Goal: Navigation & Orientation: Find specific page/section

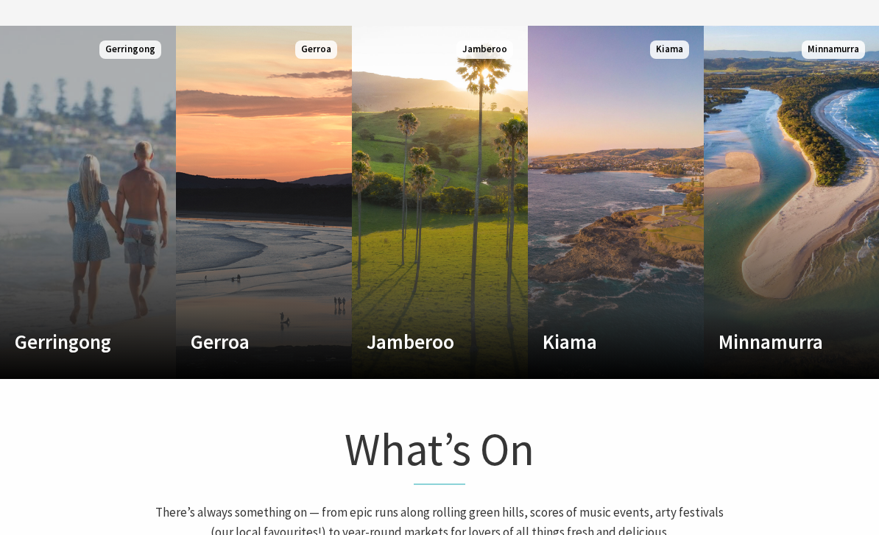
scroll to position [724, 0]
click at [132, 294] on link "Custom Image Used Gerringong A breath of fresh air Read More Gerringong" at bounding box center [88, 202] width 176 height 353
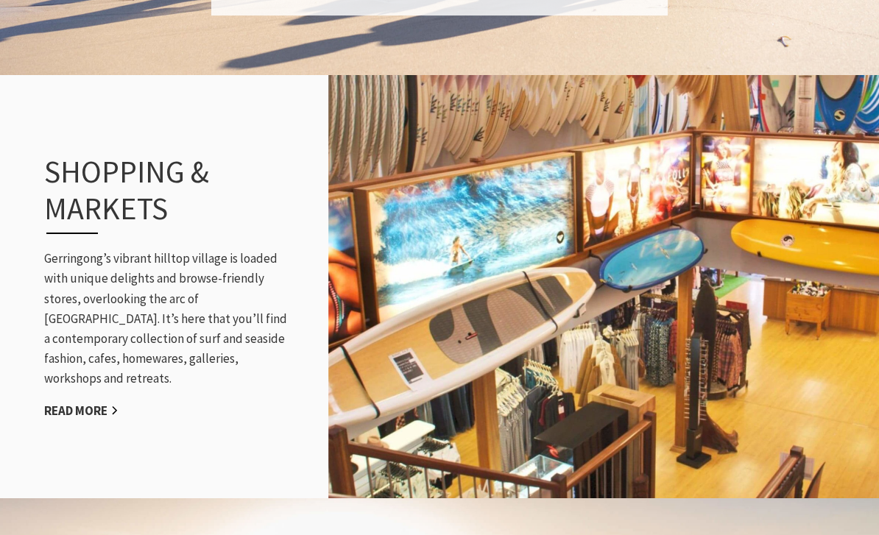
scroll to position [1621, 0]
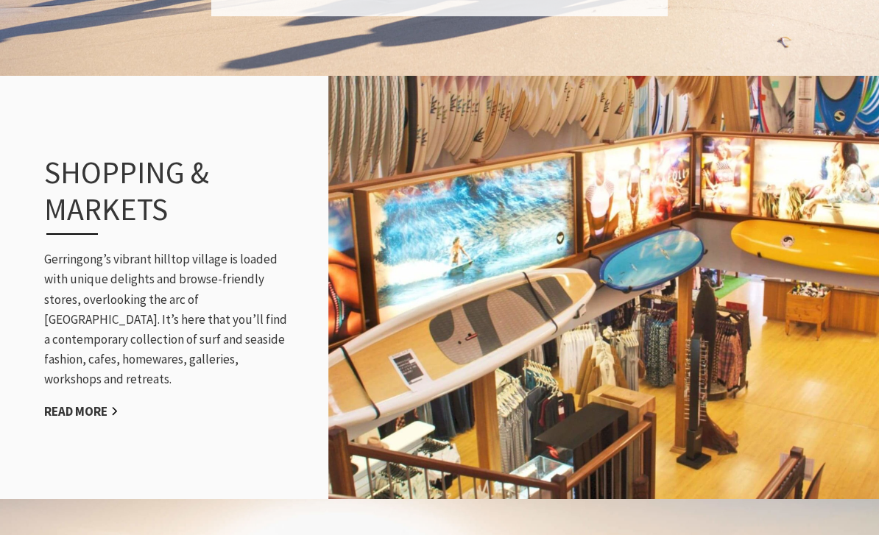
click at [144, 305] on p "Gerringong’s vibrant hilltop village is loaded with unique delights and browse-…" at bounding box center [167, 319] width 247 height 140
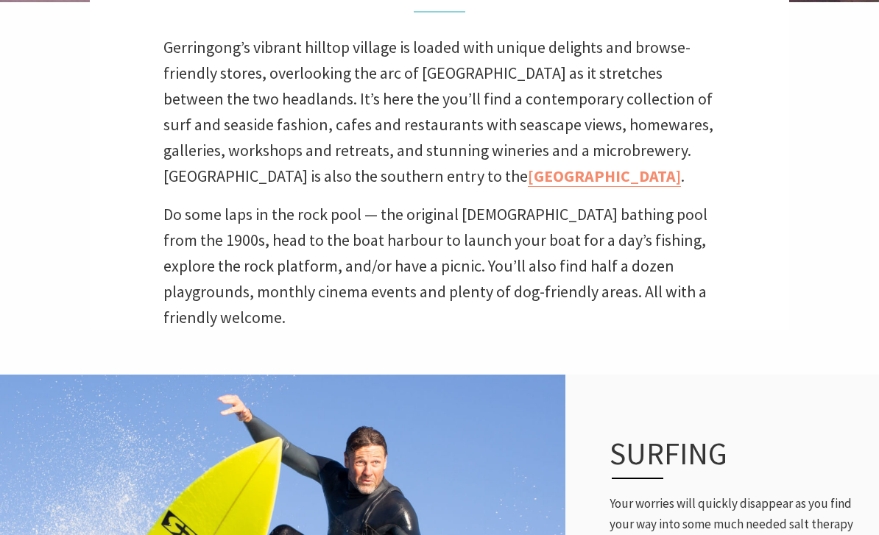
scroll to position [458, 0]
